Goal: Check status: Check status

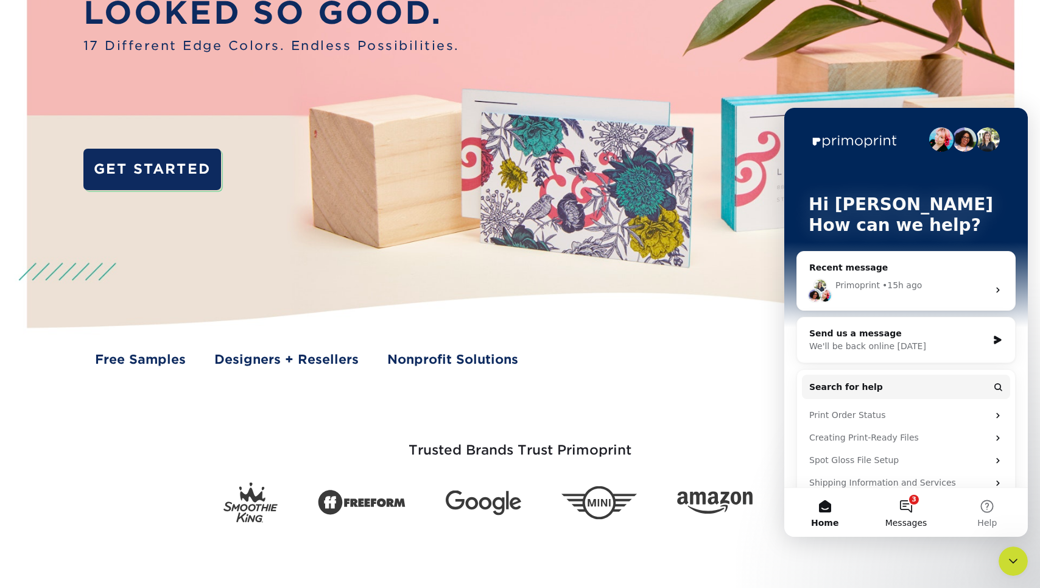
click at [908, 524] on span "Messages" at bounding box center [906, 522] width 42 height 9
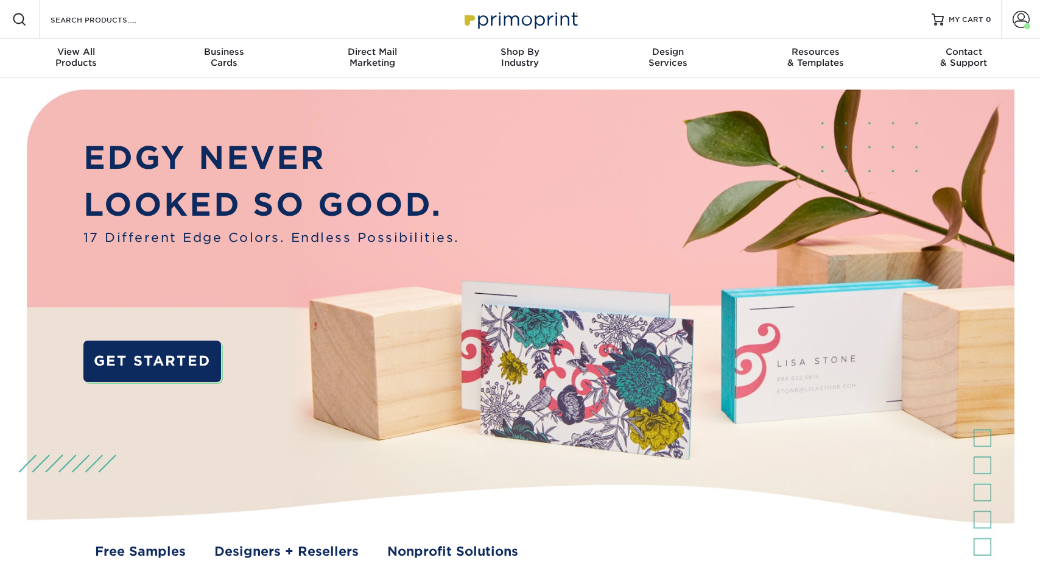
scroll to position [192, 0]
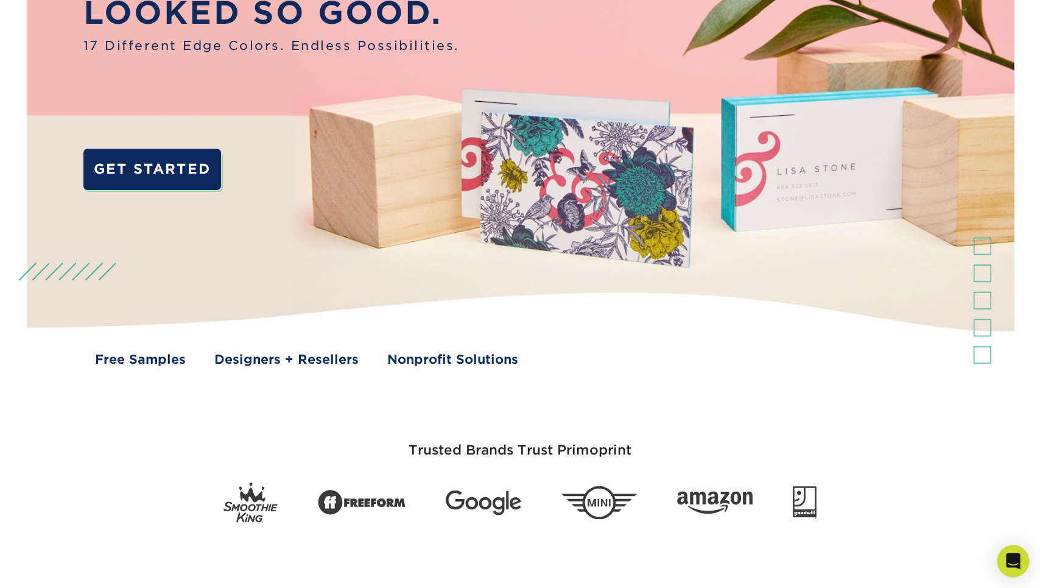
click at [1016, 560] on icon "Open Intercom Messenger" at bounding box center [1013, 561] width 14 height 16
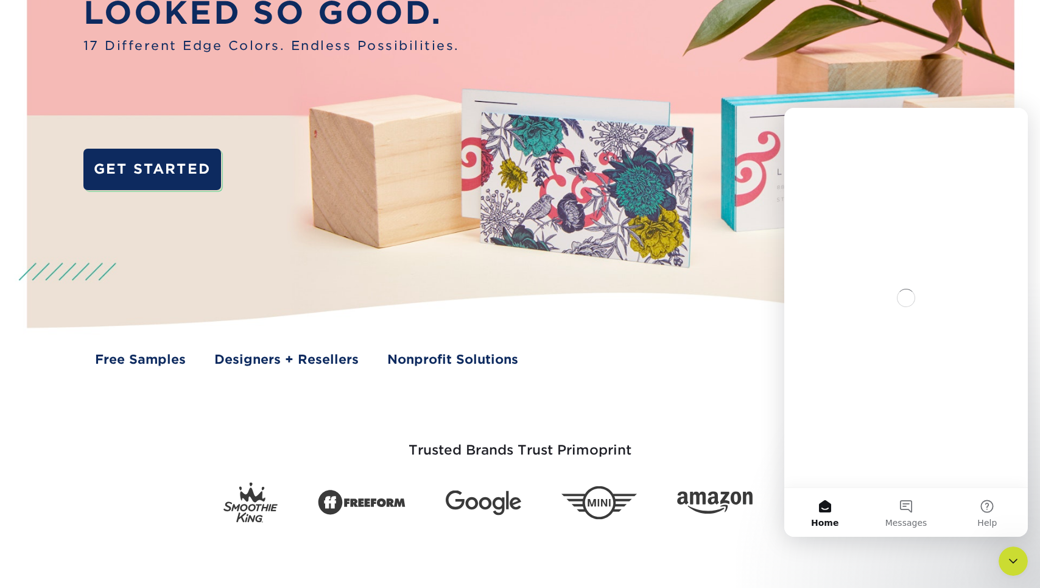
scroll to position [0, 0]
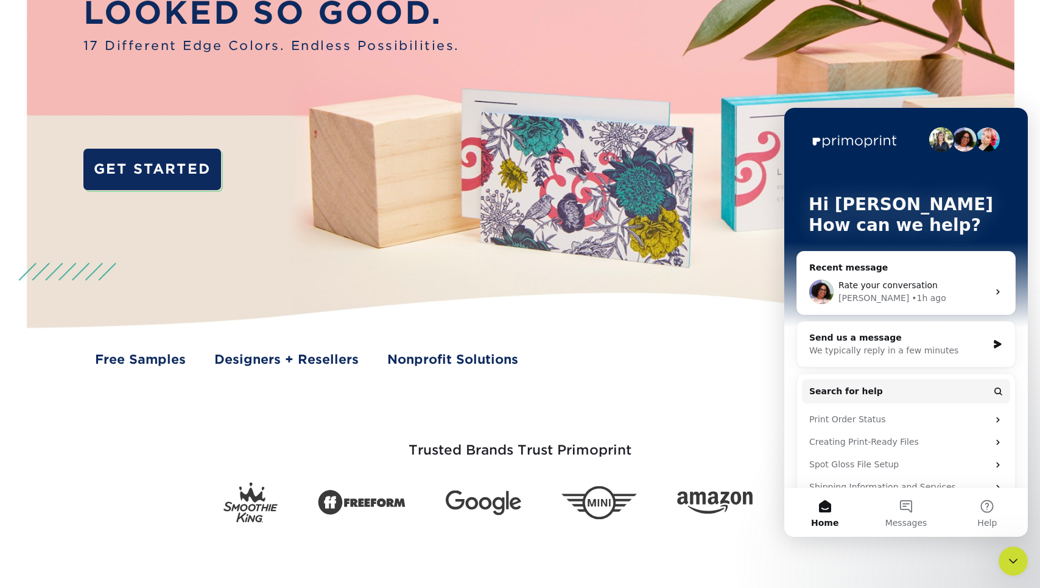
click at [923, 290] on span "Rate your conversation" at bounding box center [887, 285] width 99 height 10
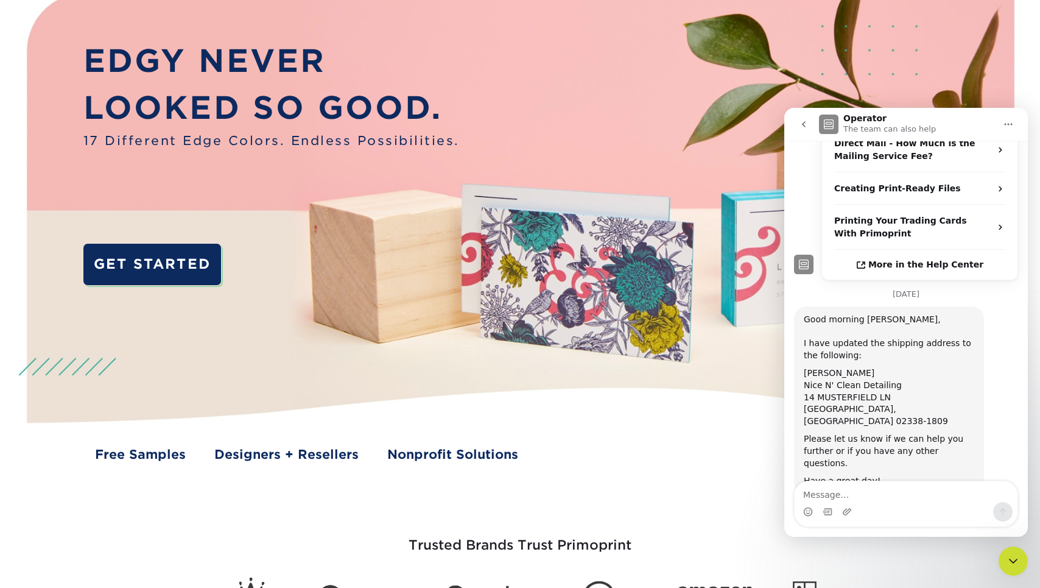
scroll to position [368, 0]
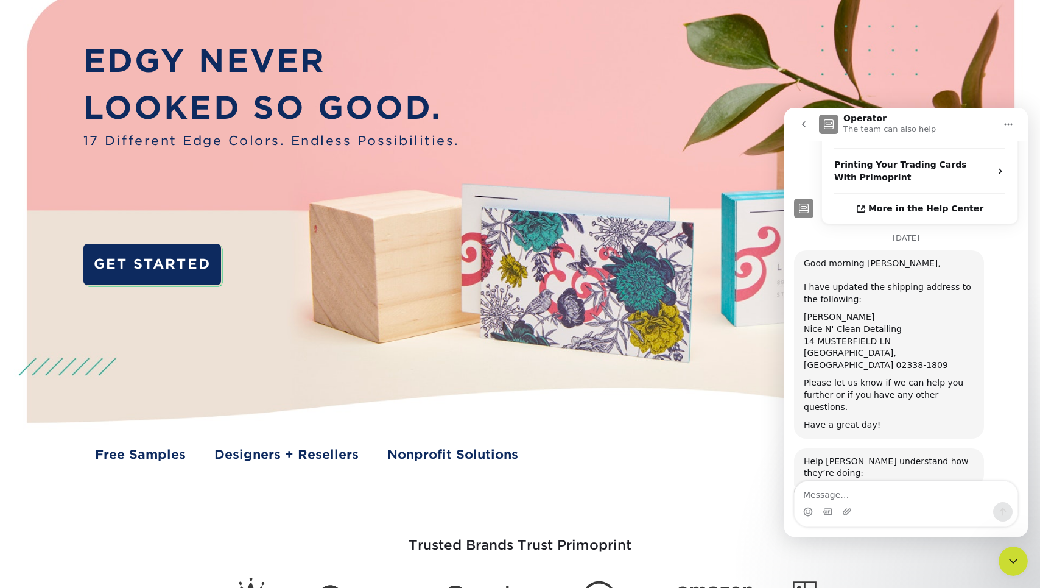
click at [938, 521] on span "Amazing" at bounding box center [936, 532] width 22 height 22
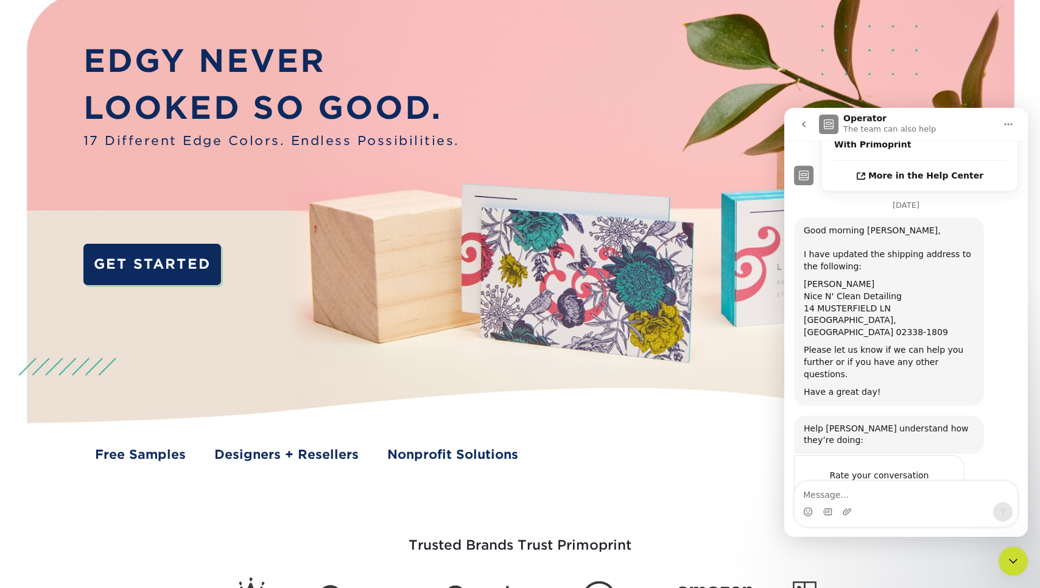
click at [941, 531] on div "Submit" at bounding box center [942, 543] width 24 height 24
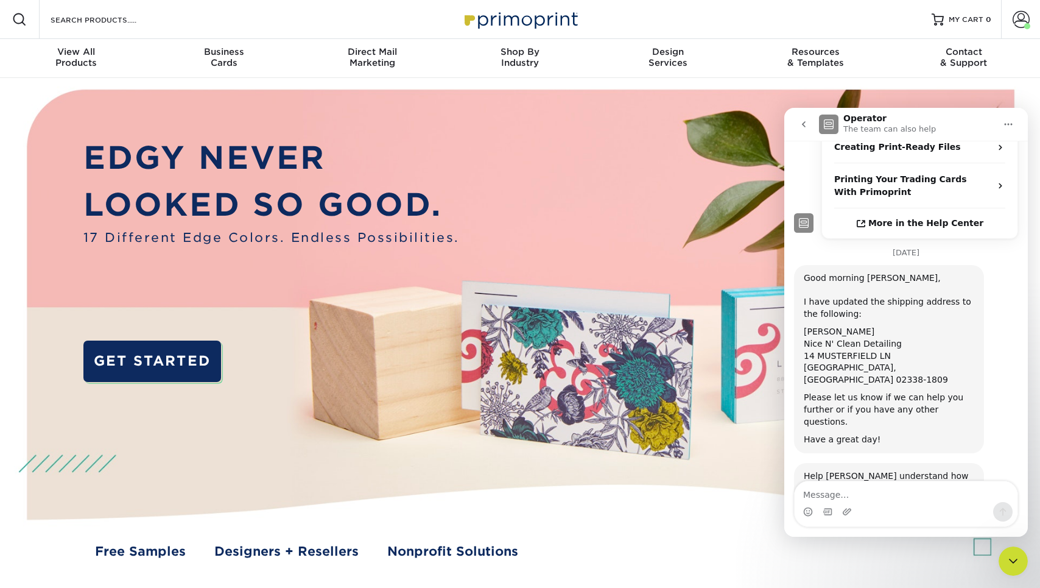
scroll to position [0, 0]
click at [806, 124] on icon "go back" at bounding box center [804, 124] width 10 height 10
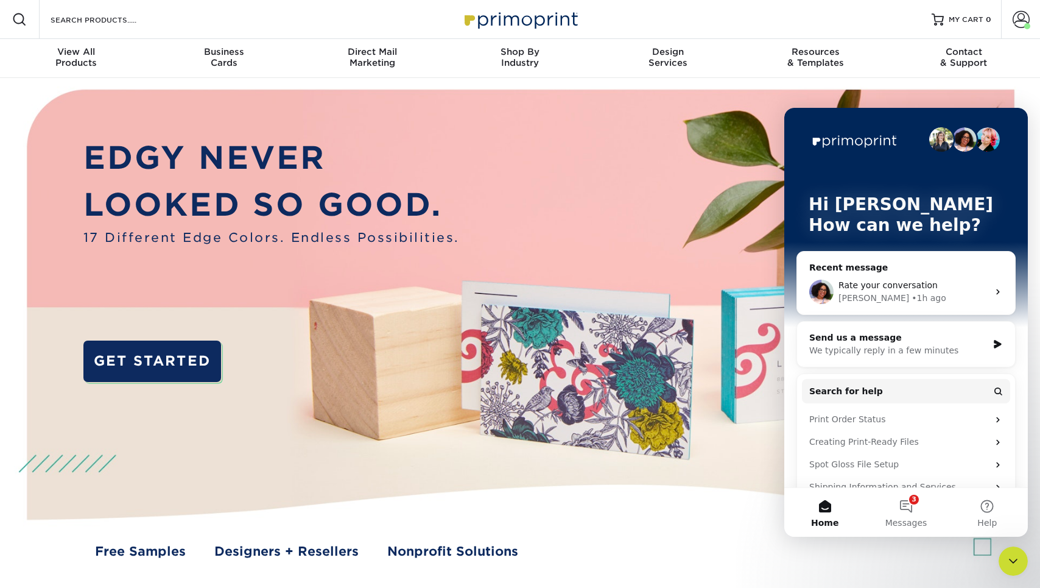
click at [1020, 564] on icon "Close Intercom Messenger" at bounding box center [1013, 560] width 15 height 15
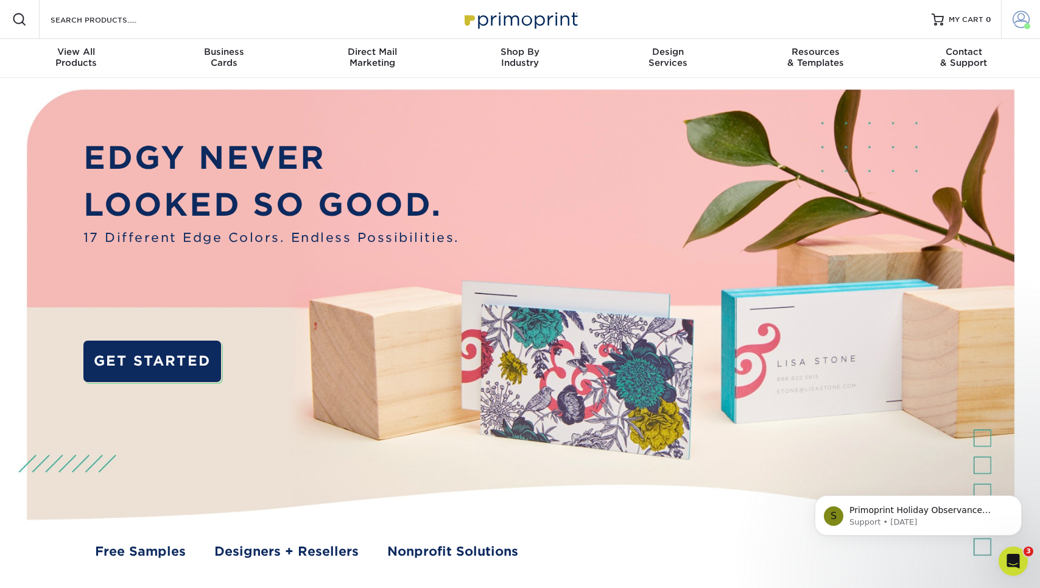
click at [1010, 19] on link "Account" at bounding box center [1020, 19] width 39 height 39
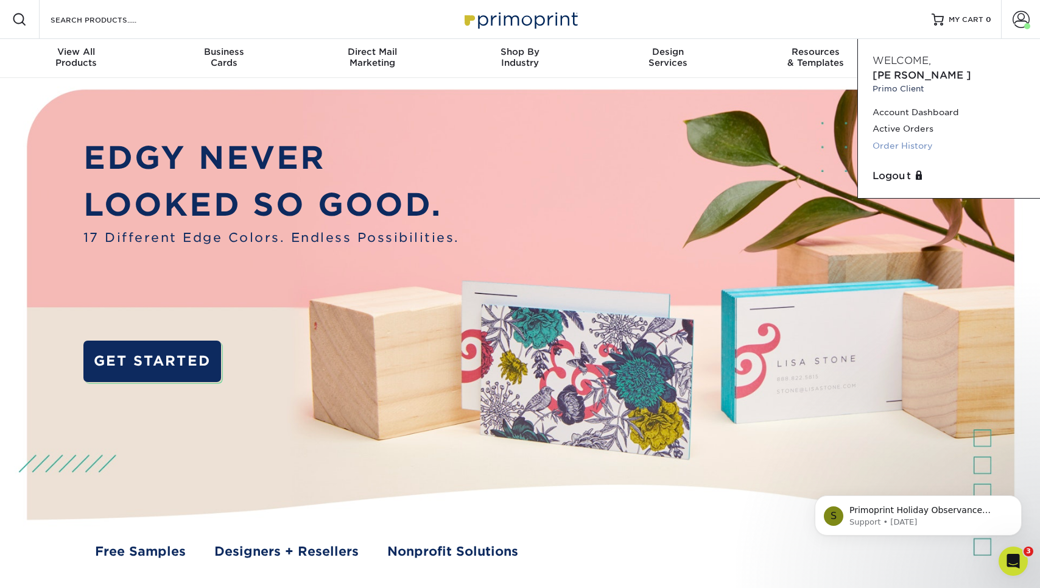
click at [896, 138] on link "Order History" at bounding box center [949, 146] width 153 height 16
click at [1016, 551] on div "Open Intercom Messenger" at bounding box center [1013, 561] width 40 height 40
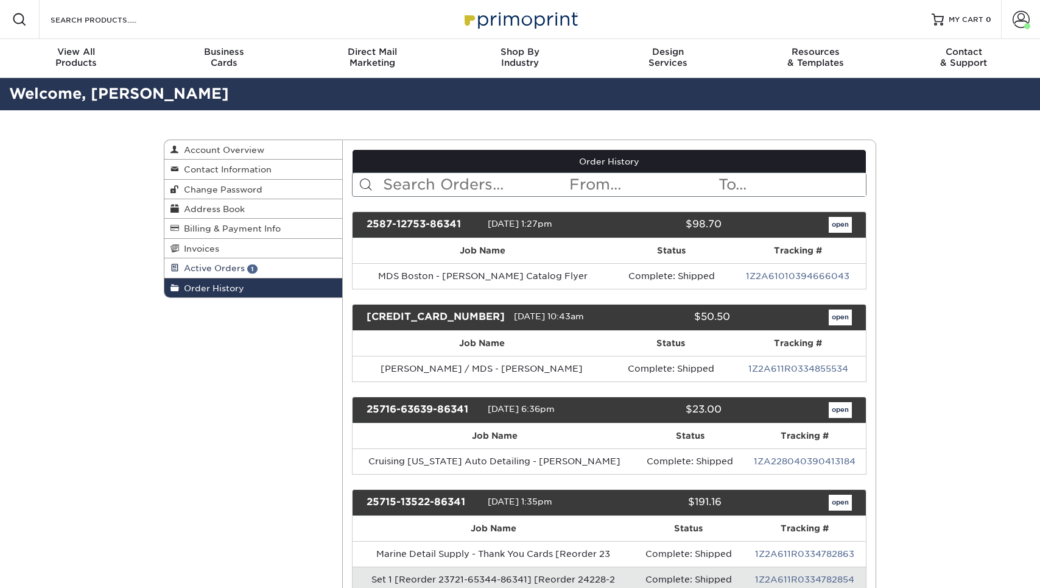
click at [256, 264] on span "1" at bounding box center [252, 268] width 10 height 9
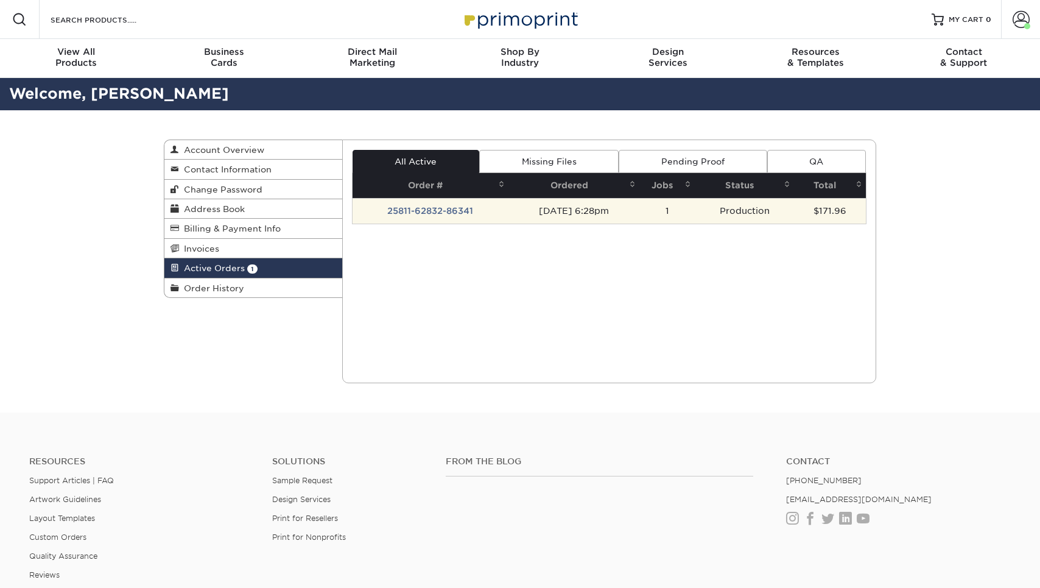
click at [414, 206] on td "25811-62832-86341" at bounding box center [431, 211] width 156 height 26
